Goal: Task Accomplishment & Management: Manage account settings

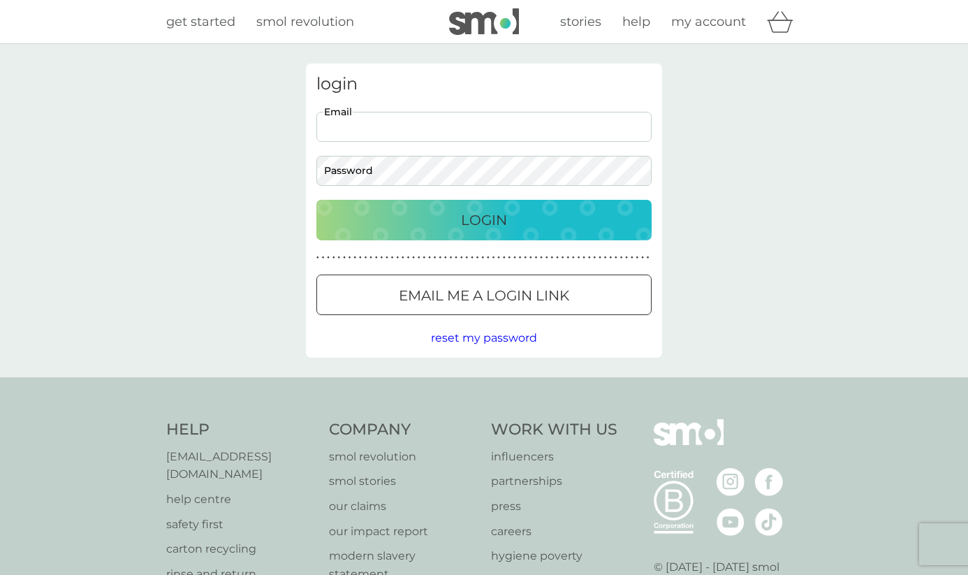
type input "ro.dykes@gmail.com"
click at [484, 219] on button "Login" at bounding box center [483, 220] width 335 height 41
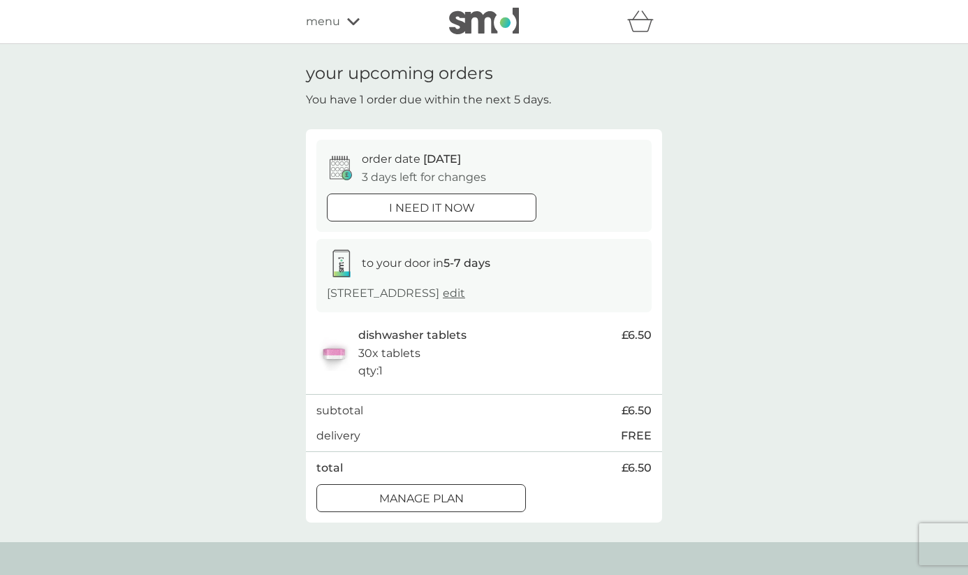
click at [438, 497] on div at bounding box center [438, 497] width 0 height 0
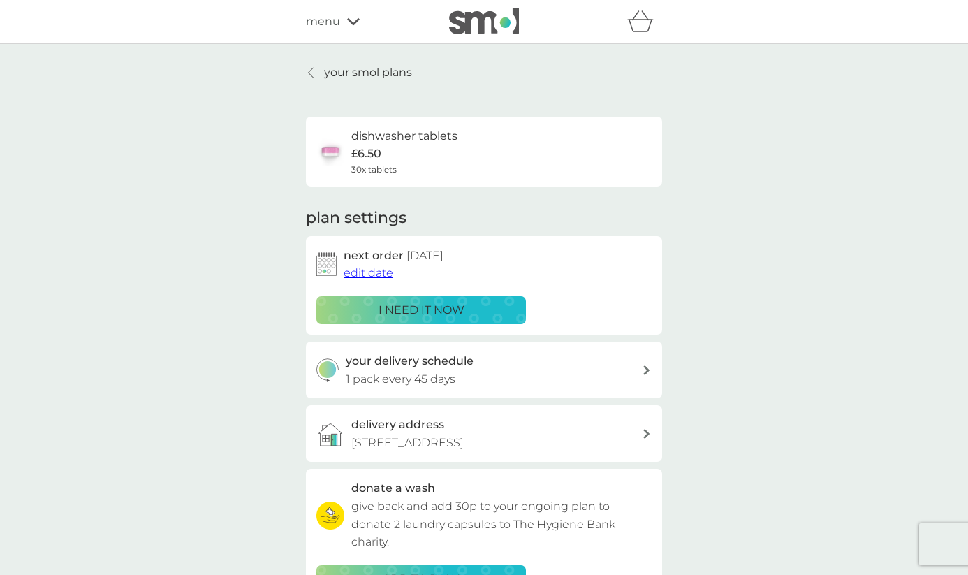
click at [375, 274] on span "edit date" at bounding box center [369, 272] width 50 height 13
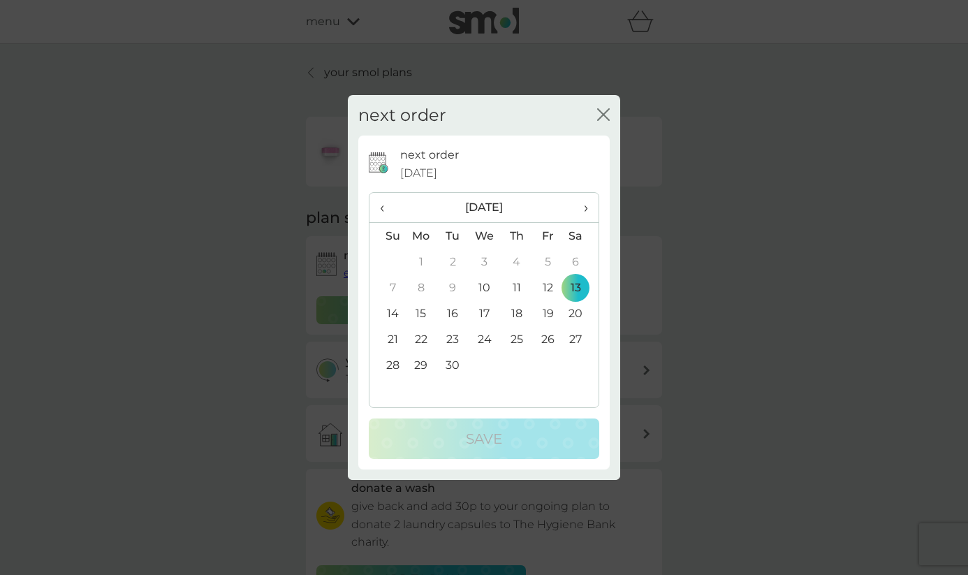
click at [573, 335] on td "27" at bounding box center [581, 339] width 35 height 26
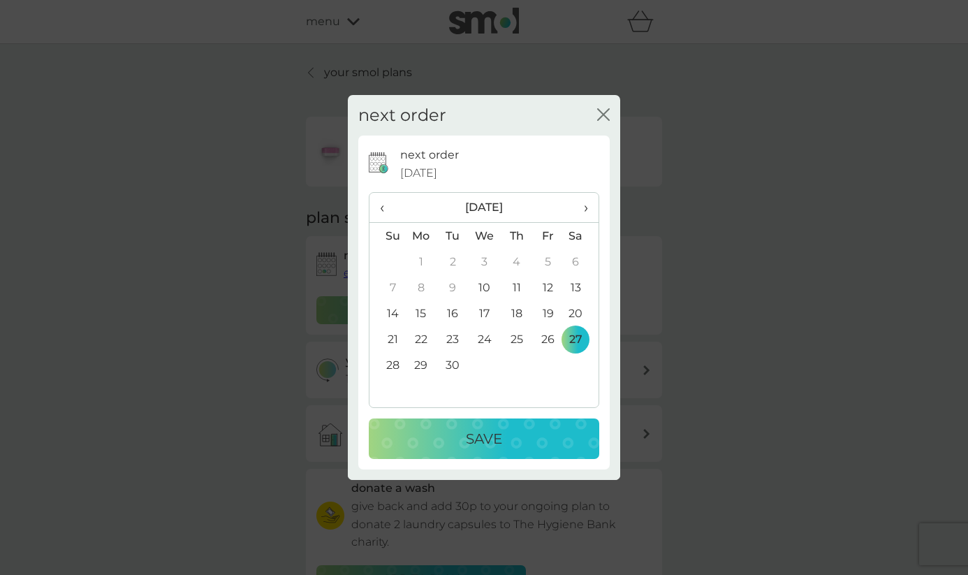
click at [513, 430] on div "Save" at bounding box center [484, 439] width 203 height 22
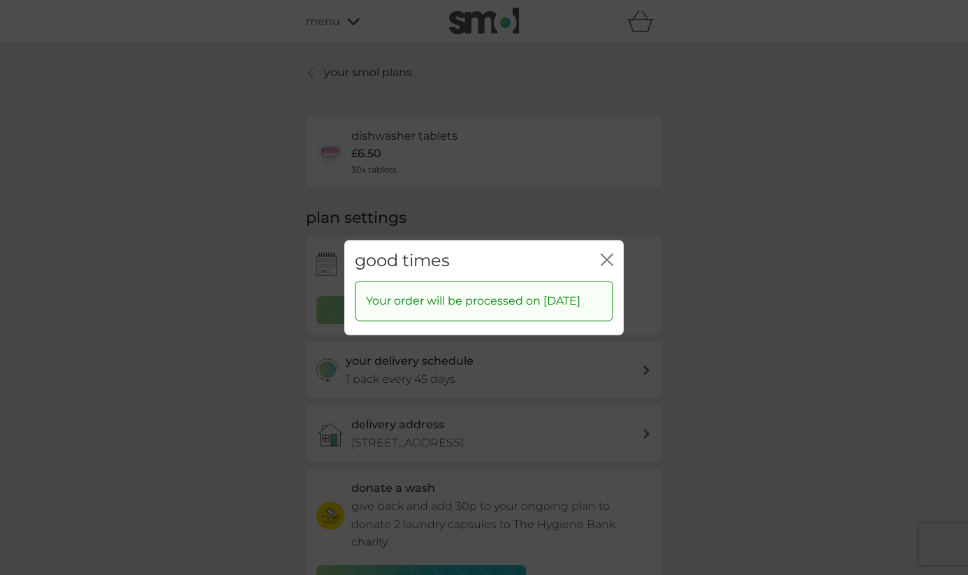
click at [604, 253] on icon "close" at bounding box center [607, 259] width 13 height 13
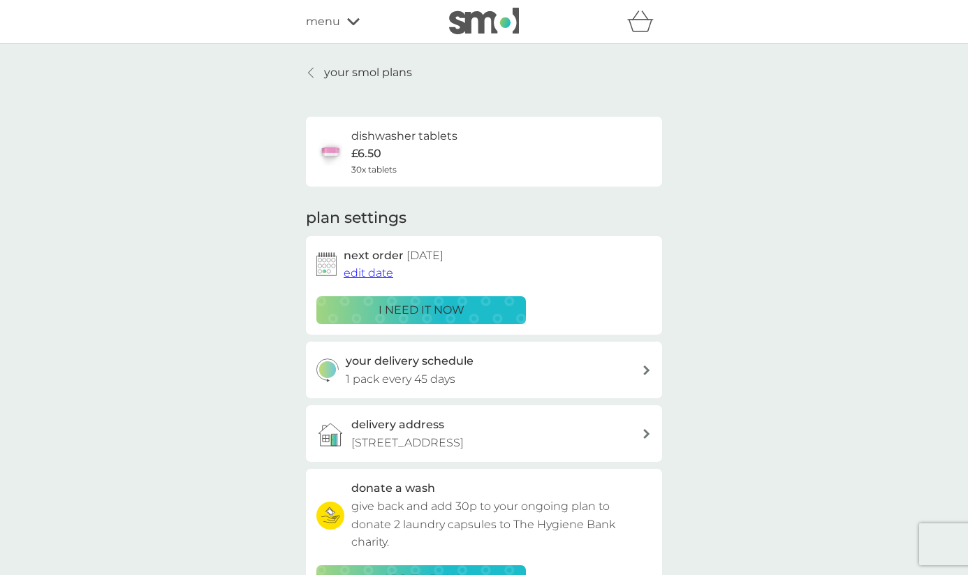
click at [347, 24] on icon at bounding box center [353, 21] width 13 height 8
